Goal: Navigation & Orientation: Find specific page/section

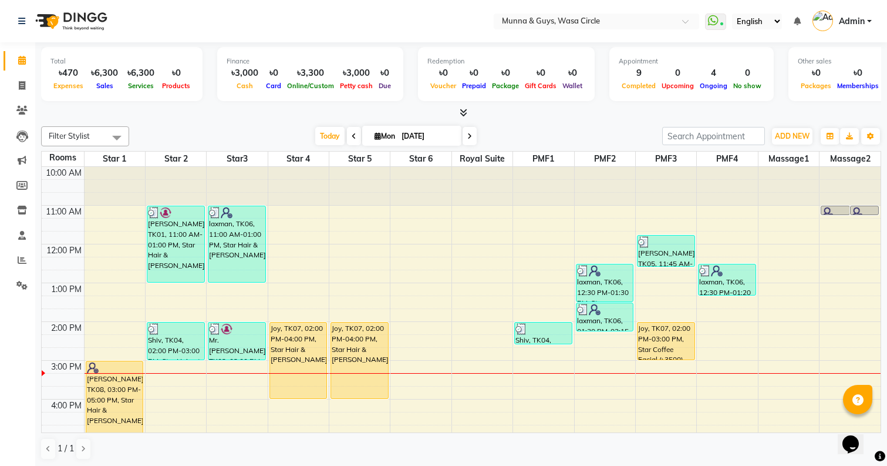
click at [732, 19] on div "English ENGLISH Español العربية मराठी हिंदी ગુજરાતી தமிழ் 中文" at bounding box center [757, 22] width 50 height 16
click at [295, 23] on nav "Select Location × Munna & Guys, Wasa Circle WhatsApp Status ✕ Status: Connected…" at bounding box center [443, 21] width 887 height 42
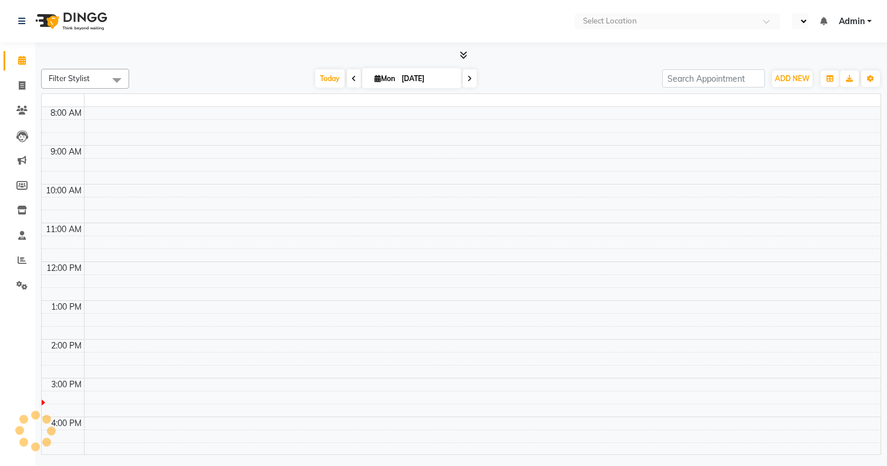
select select "en"
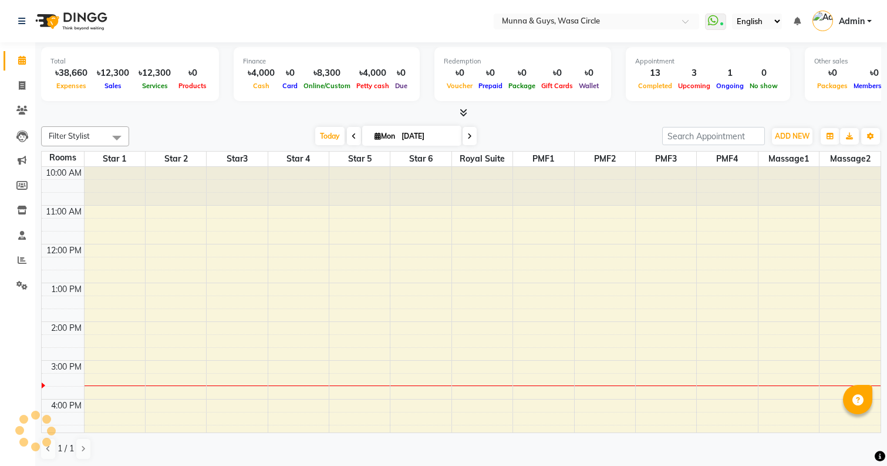
select select "en"
